Goal: Check status: Check status

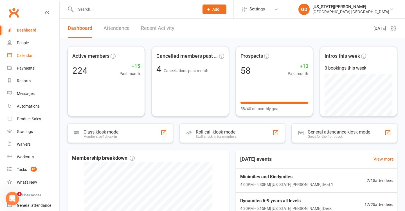
click at [27, 57] on div "Calendar" at bounding box center [25, 55] width 16 height 4
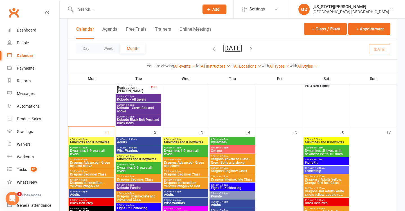
scroll to position [318, 0]
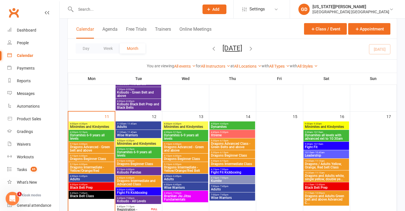
click at [83, 137] on span "Dynamites 6-9 years all levels" at bounding box center [91, 136] width 43 height 7
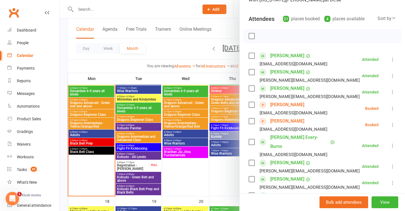
scroll to position [62, 0]
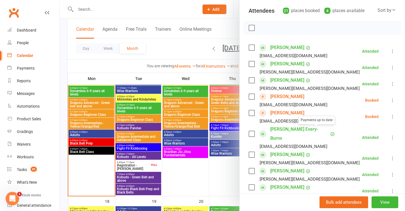
click at [134, 59] on div at bounding box center [232, 105] width 345 height 211
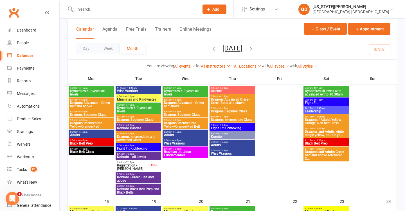
click at [134, 7] on input "text" at bounding box center [134, 9] width 121 height 8
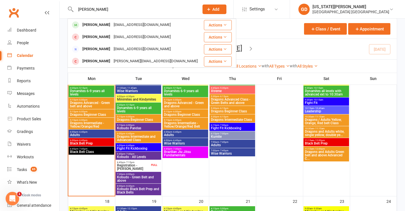
type input "[PERSON_NAME]"
drag, startPoint x: 134, startPoint y: 7, endPoint x: 140, endPoint y: 26, distance: 19.3
click at [141, 23] on div "[EMAIL_ADDRESS][DOMAIN_NAME]" at bounding box center [142, 25] width 60 height 8
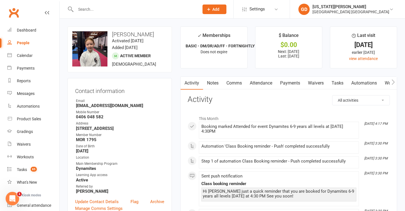
click at [252, 84] on link "Attendance" at bounding box center [261, 82] width 30 height 13
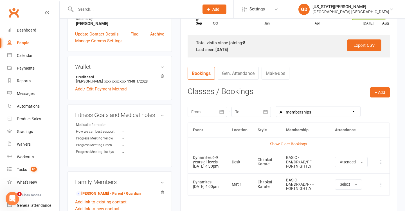
scroll to position [168, 0]
